Goal: Register for event/course

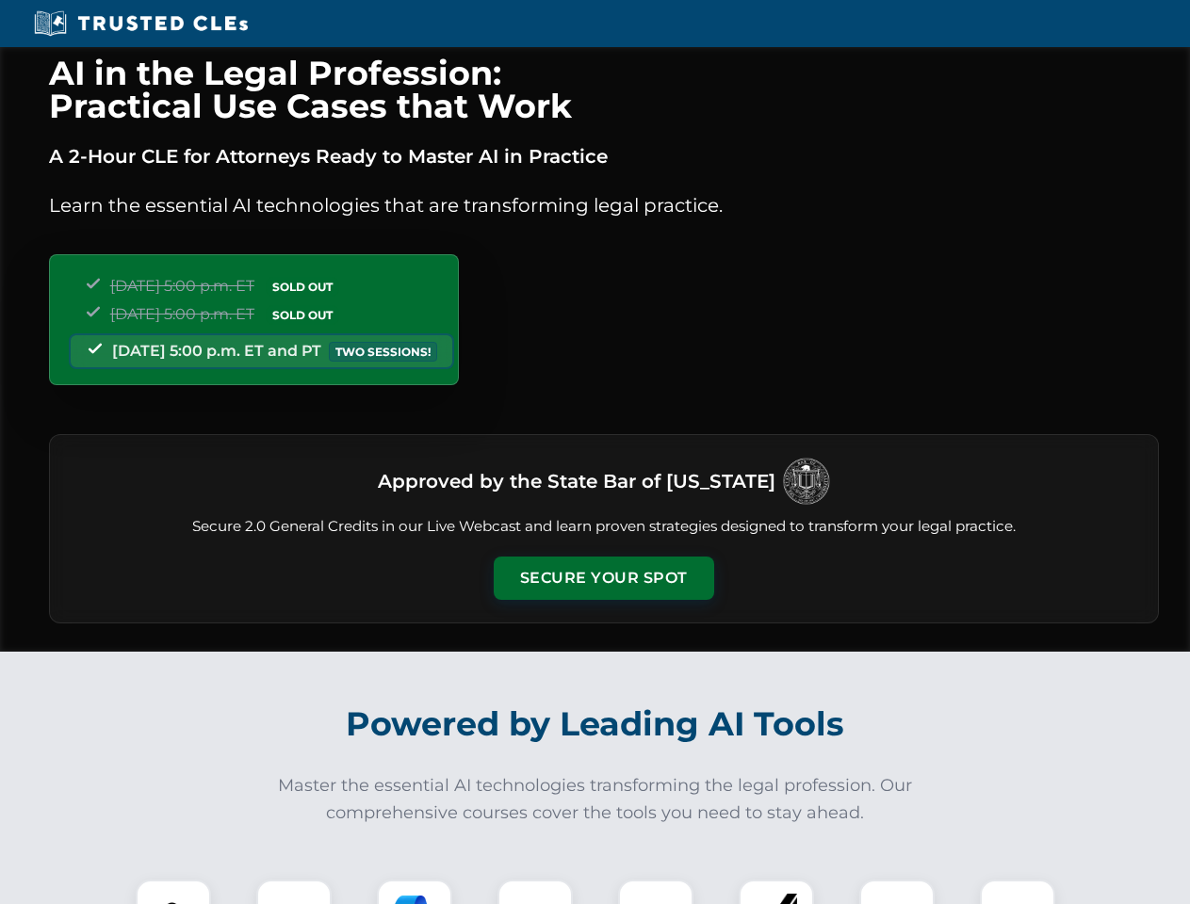
click at [603, 578] on button "Secure Your Spot" at bounding box center [604, 578] width 220 height 43
click at [173, 892] on img at bounding box center [173, 917] width 55 height 55
click at [294, 892] on div at bounding box center [293, 917] width 75 height 75
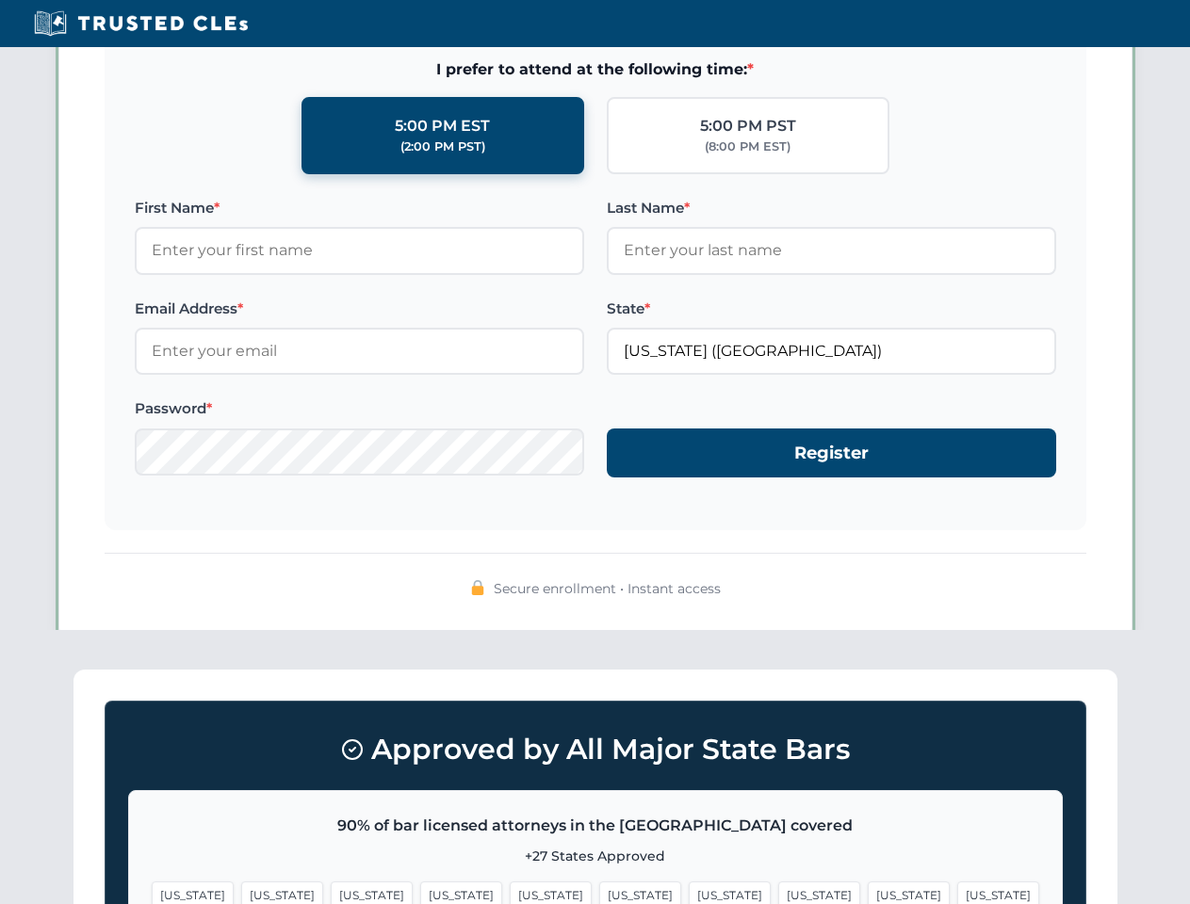
click at [867, 892] on span "[US_STATE]" at bounding box center [908, 895] width 82 height 27
